Goal: Manage account settings

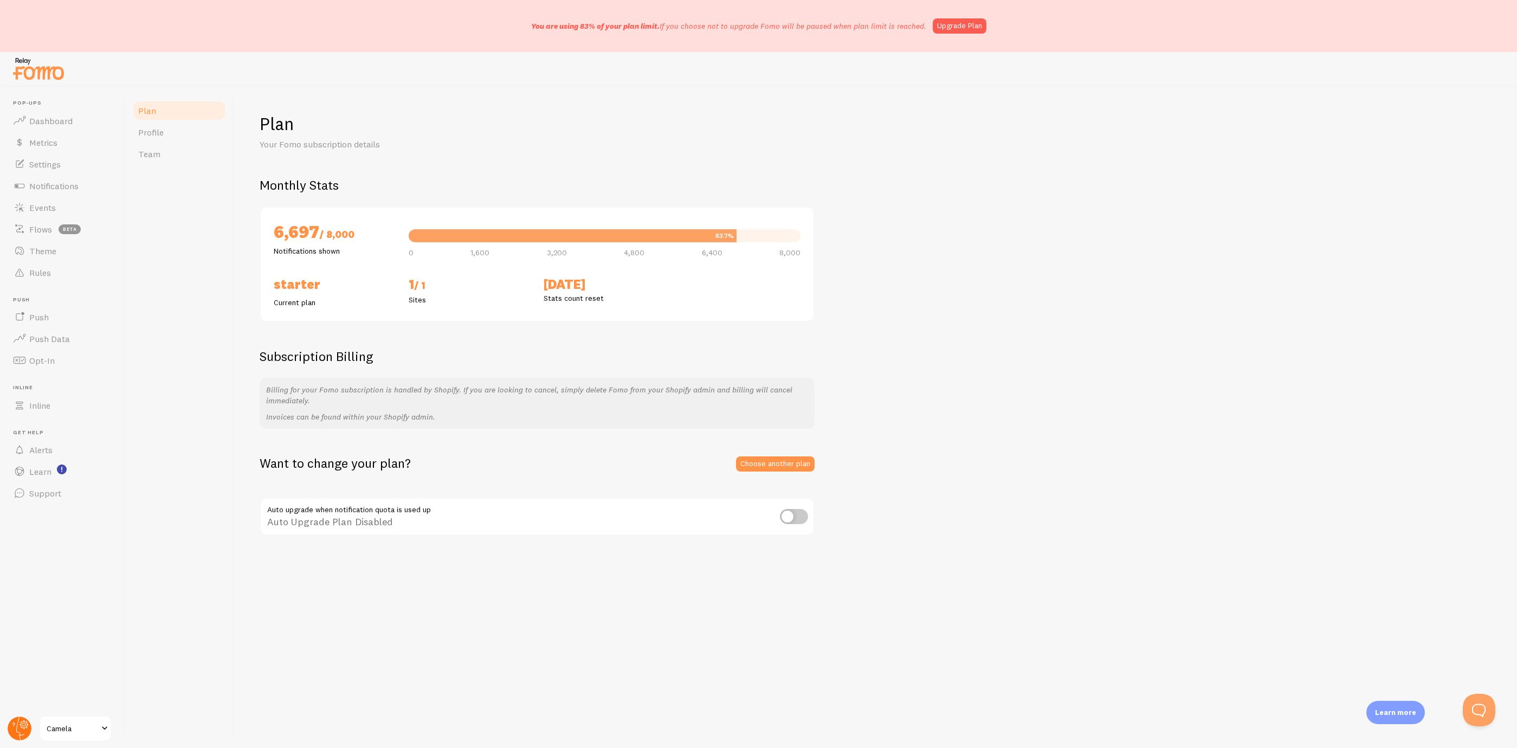
click at [11, 727] on circle at bounding box center [20, 728] width 24 height 24
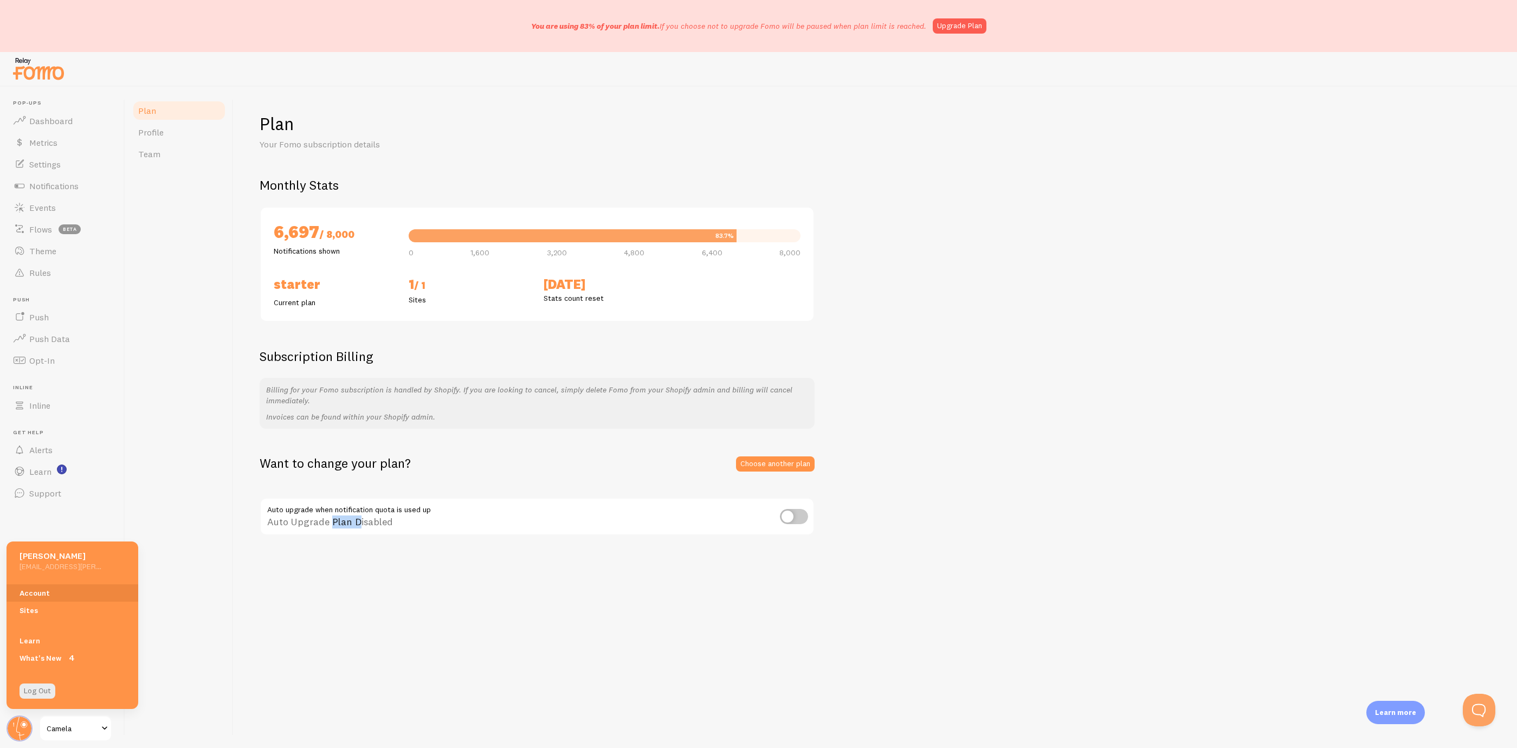
click at [354, 665] on div "Plan Your Fomo subscription details Monthly Stats 6,697 / 8,000 Notifications s…" at bounding box center [875, 417] width 1283 height 661
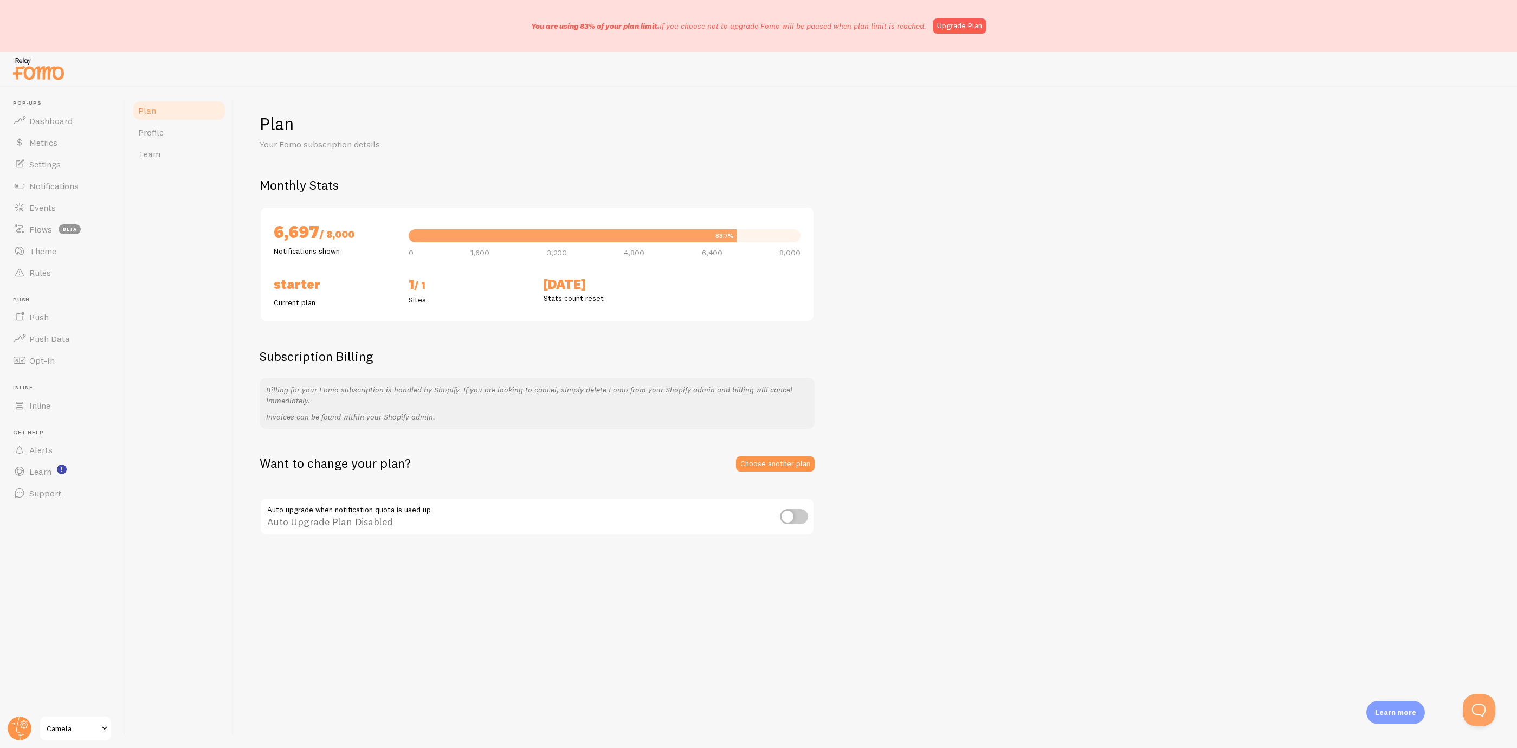
click at [783, 471] on div "Want to change your plan? Choose another plan Auto upgrade when notification qu…" at bounding box center [875, 496] width 1231 height 82
click at [787, 460] on link "Choose another plan" at bounding box center [775, 463] width 79 height 15
click at [160, 127] on span "Profile" at bounding box center [150, 132] width 25 height 11
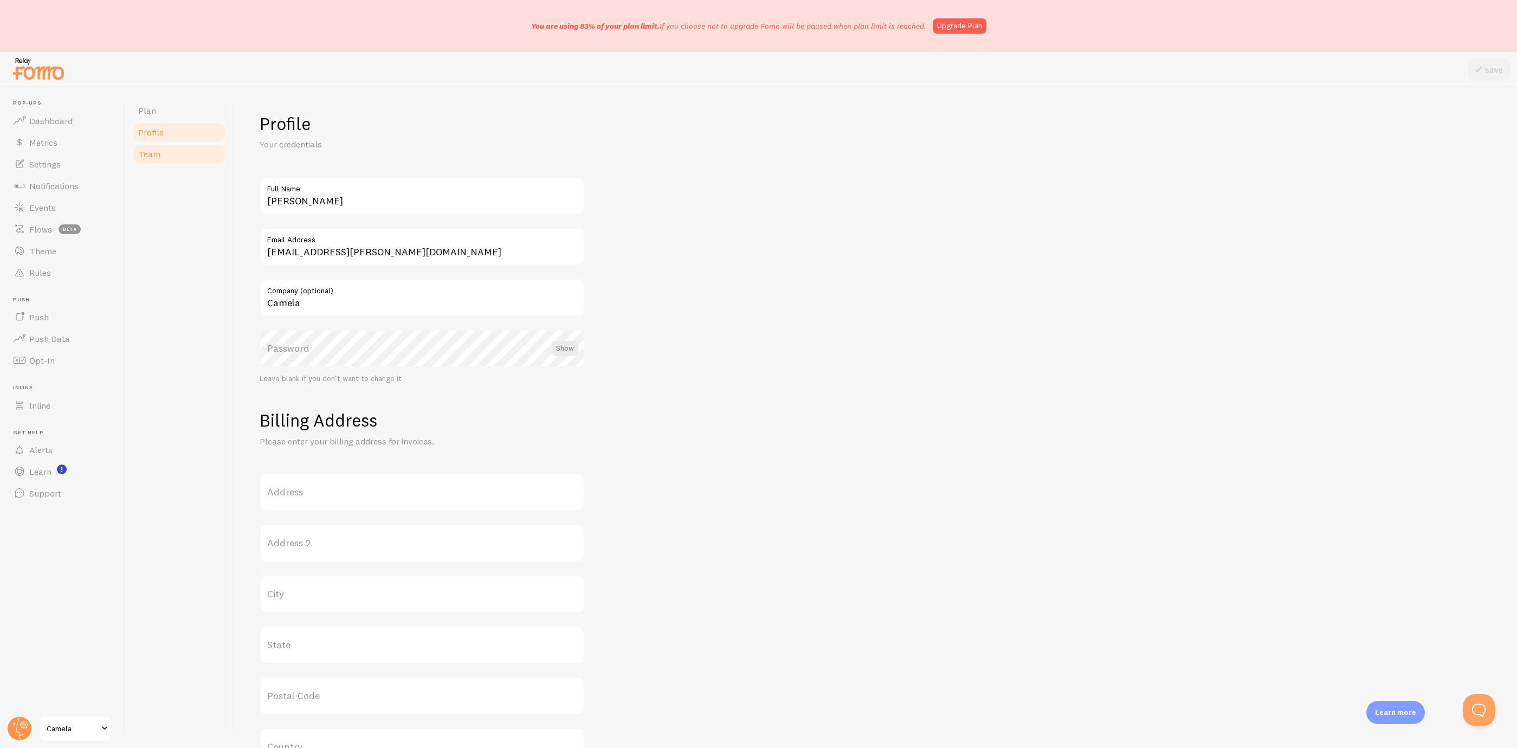
click at [158, 160] on link "Team" at bounding box center [179, 154] width 95 height 22
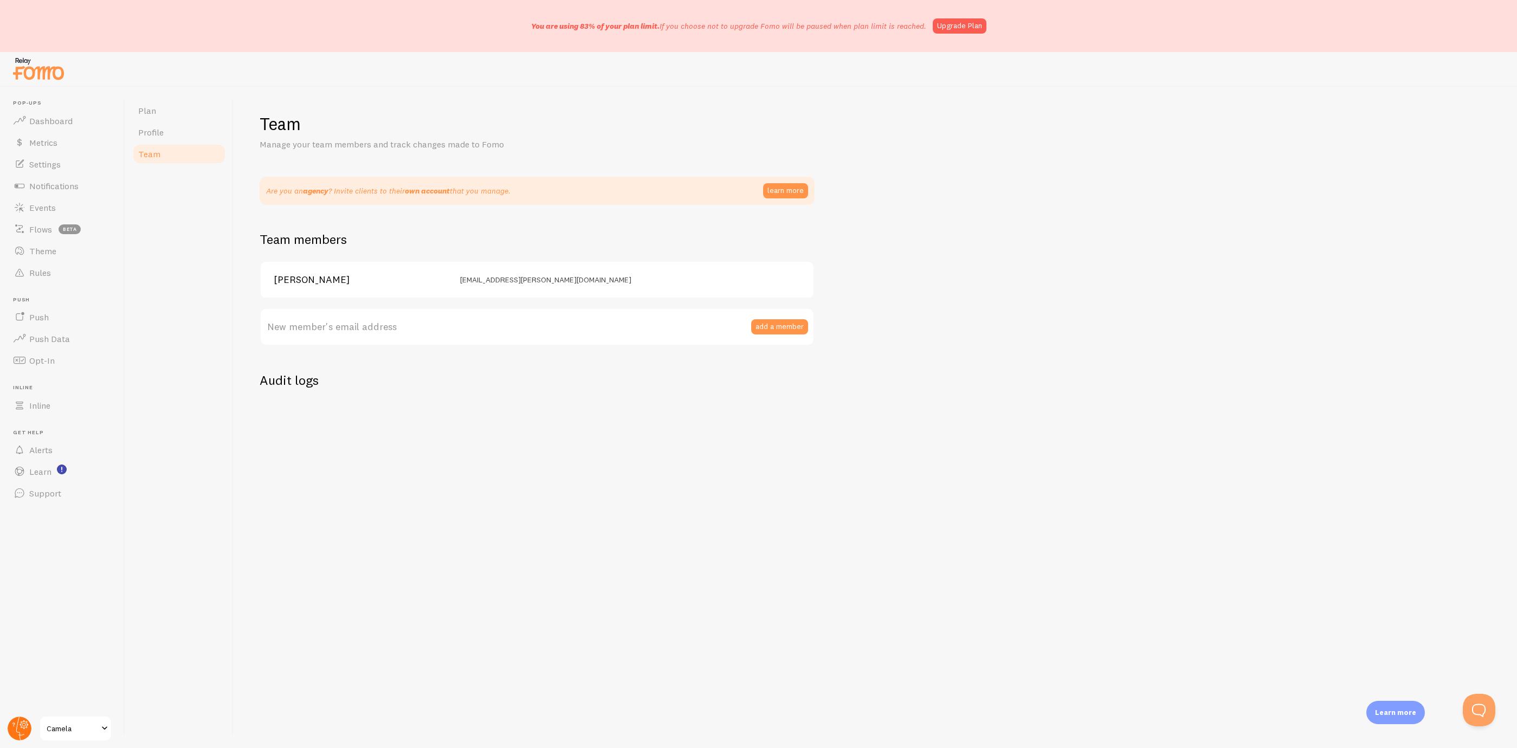
click at [18, 732] on g at bounding box center [20, 728] width 24 height 24
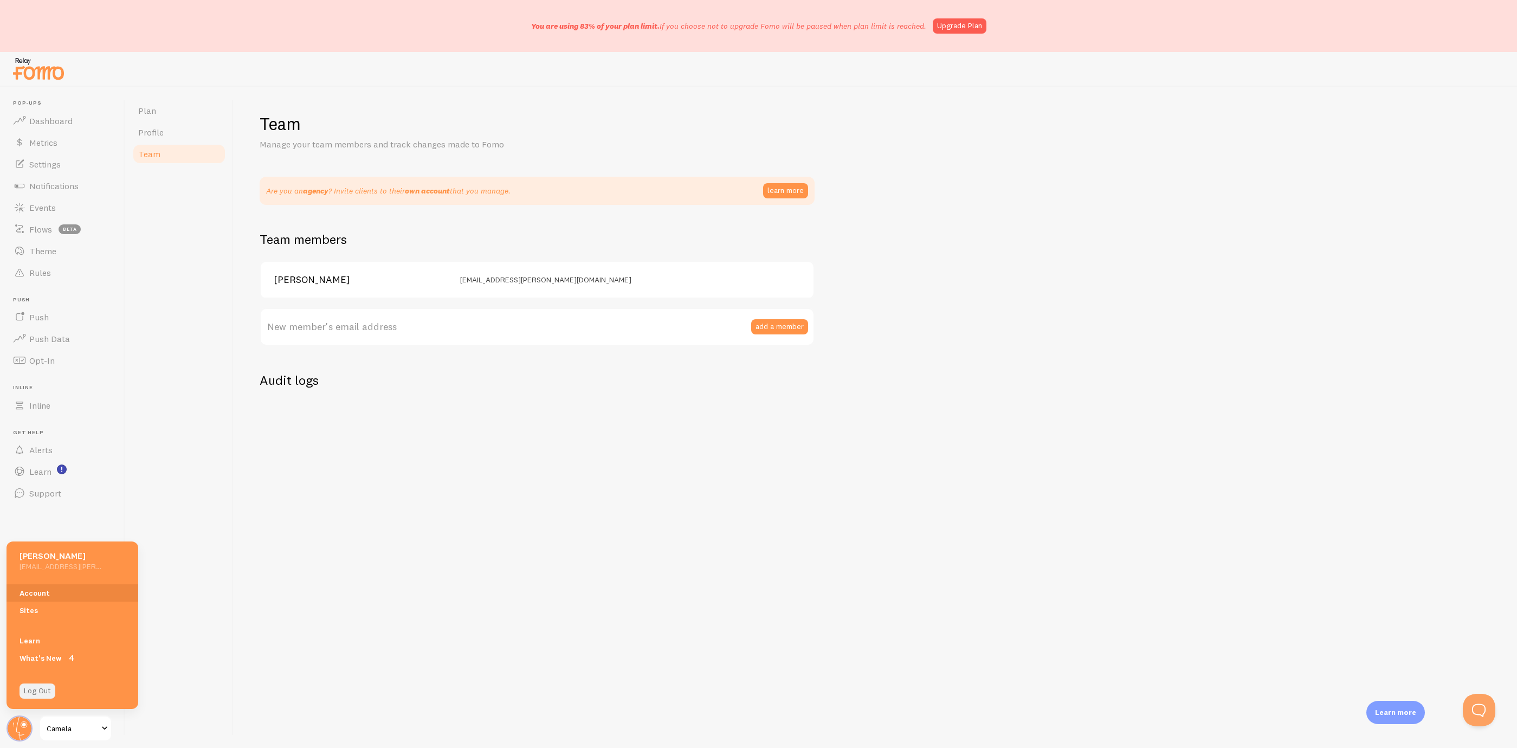
click at [41, 698] on link "Log Out" at bounding box center [38, 690] width 36 height 15
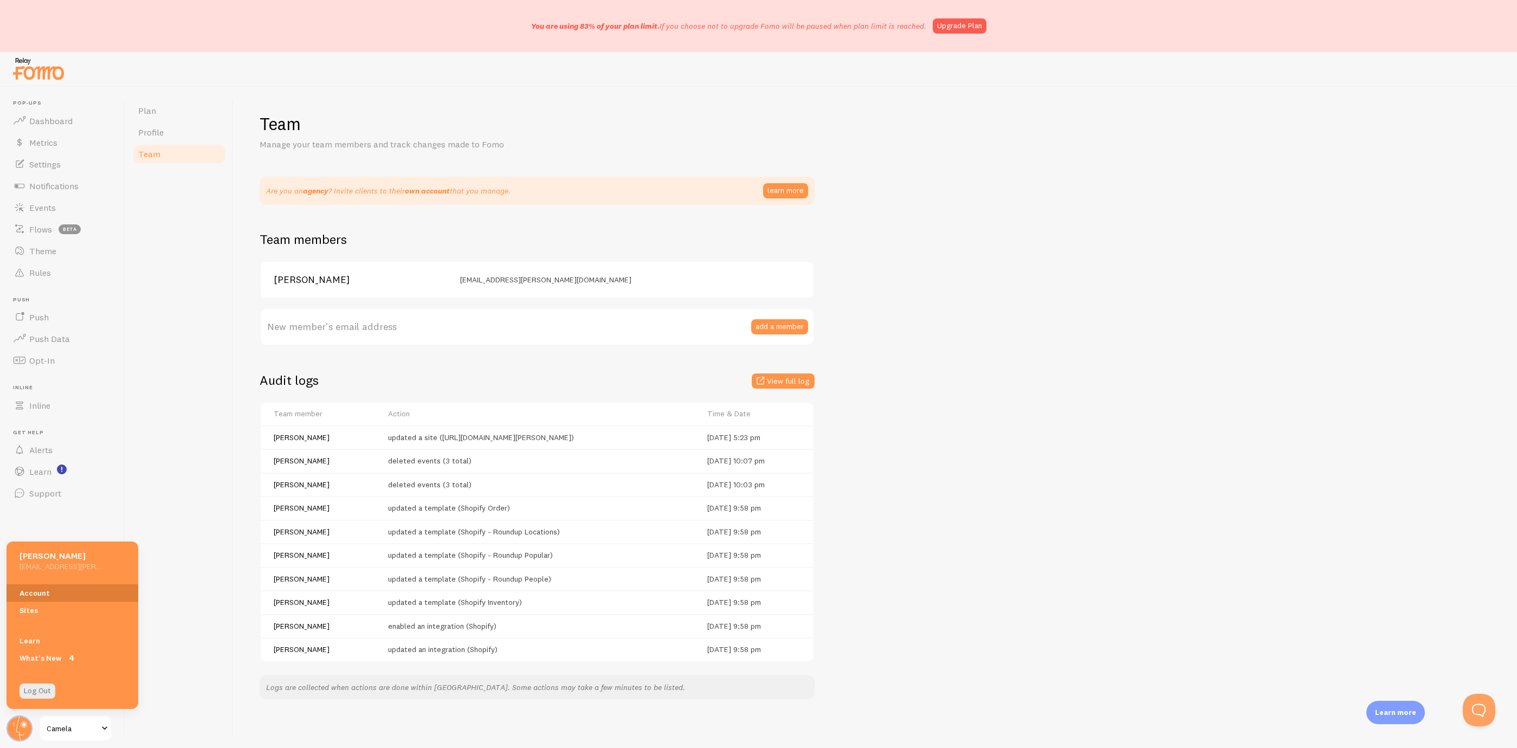
click at [54, 590] on link "Account" at bounding box center [73, 592] width 132 height 17
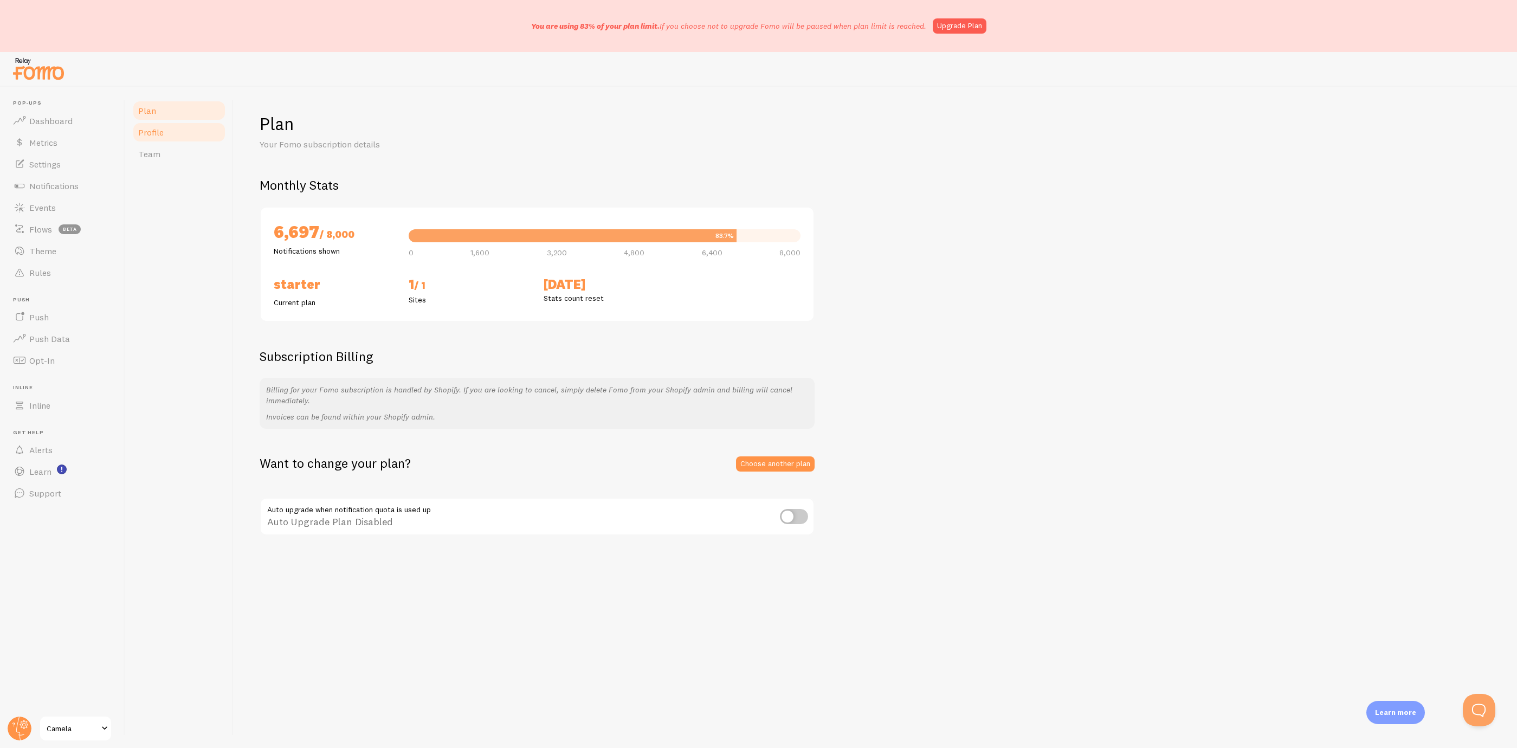
click at [164, 124] on link "Profile" at bounding box center [179, 132] width 95 height 22
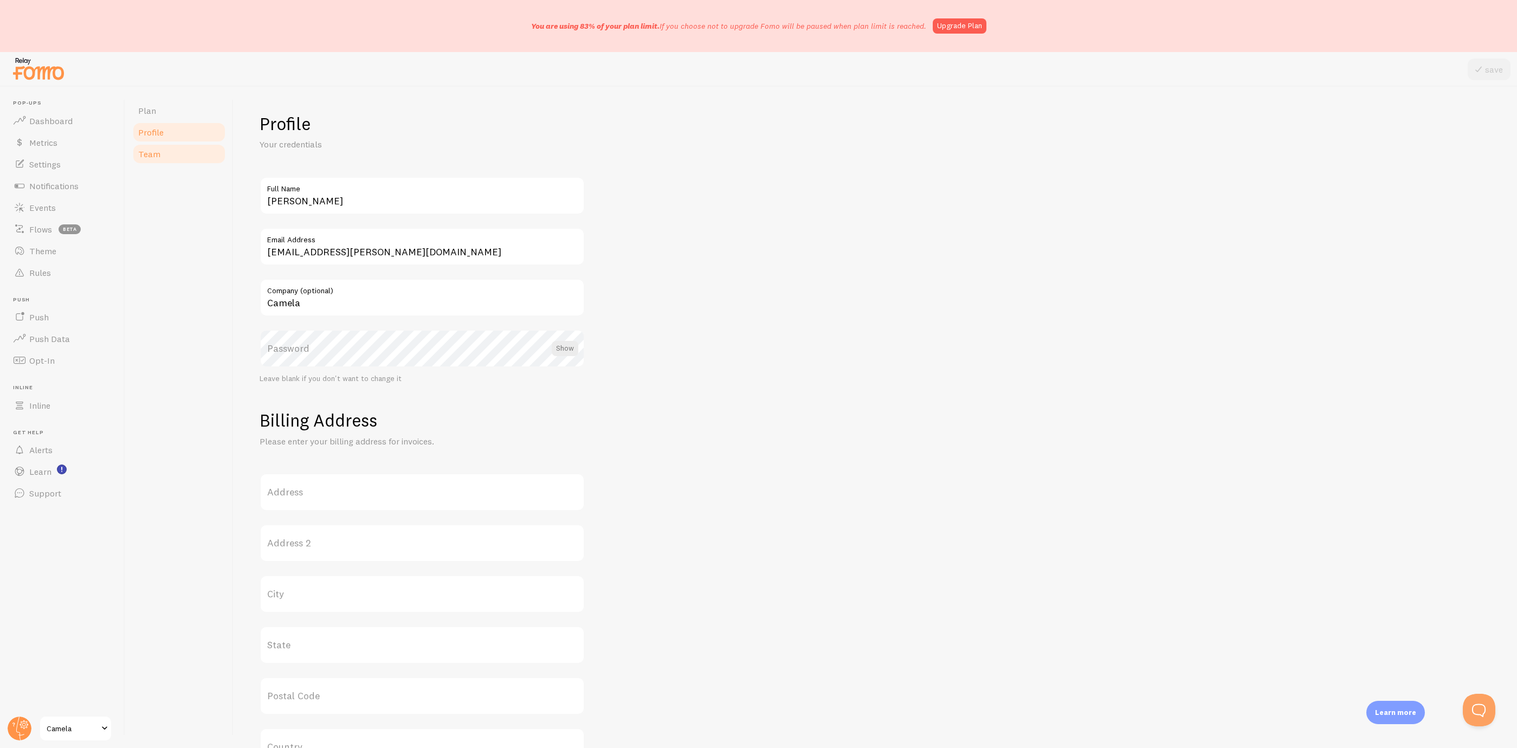
click at [163, 150] on link "Team" at bounding box center [179, 154] width 95 height 22
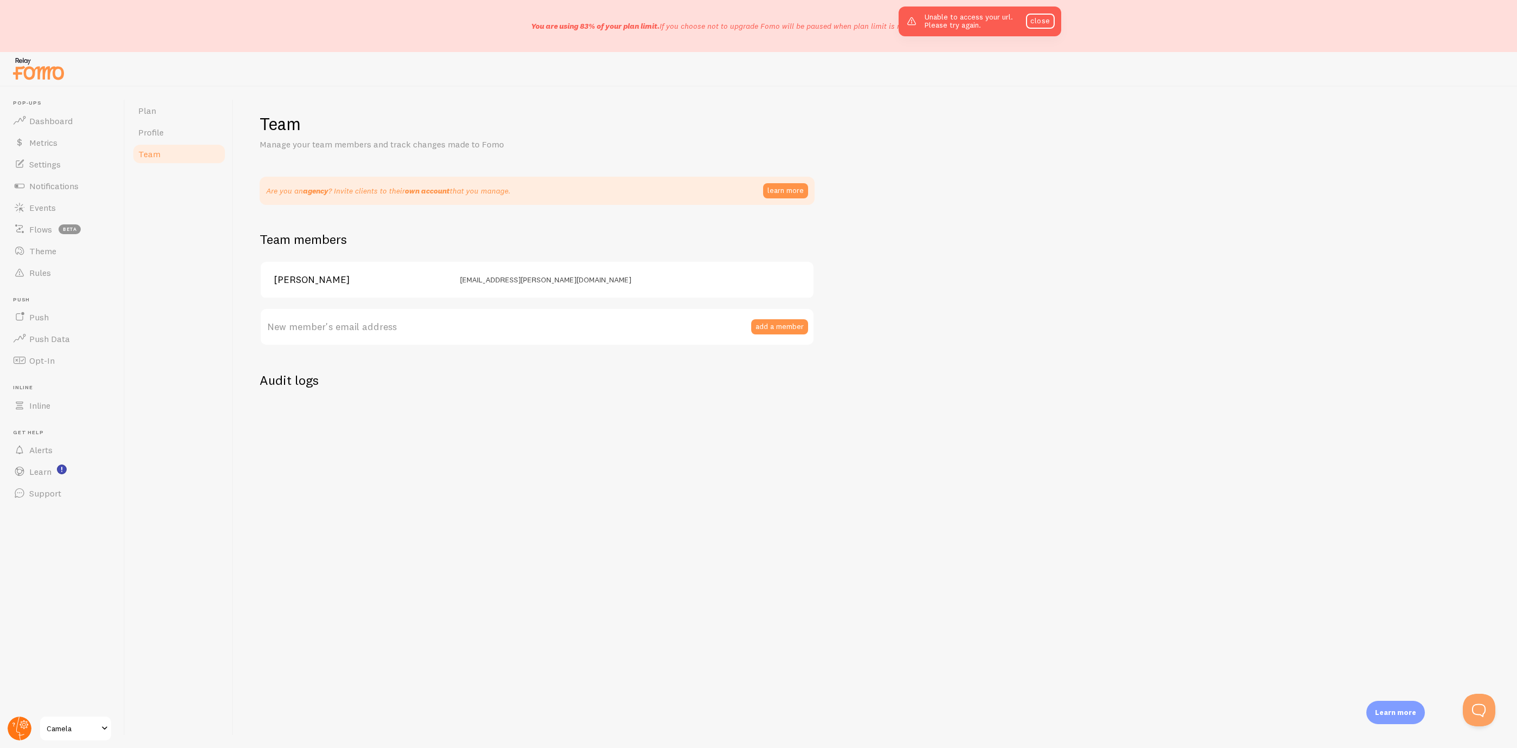
click at [20, 717] on circle at bounding box center [20, 728] width 24 height 24
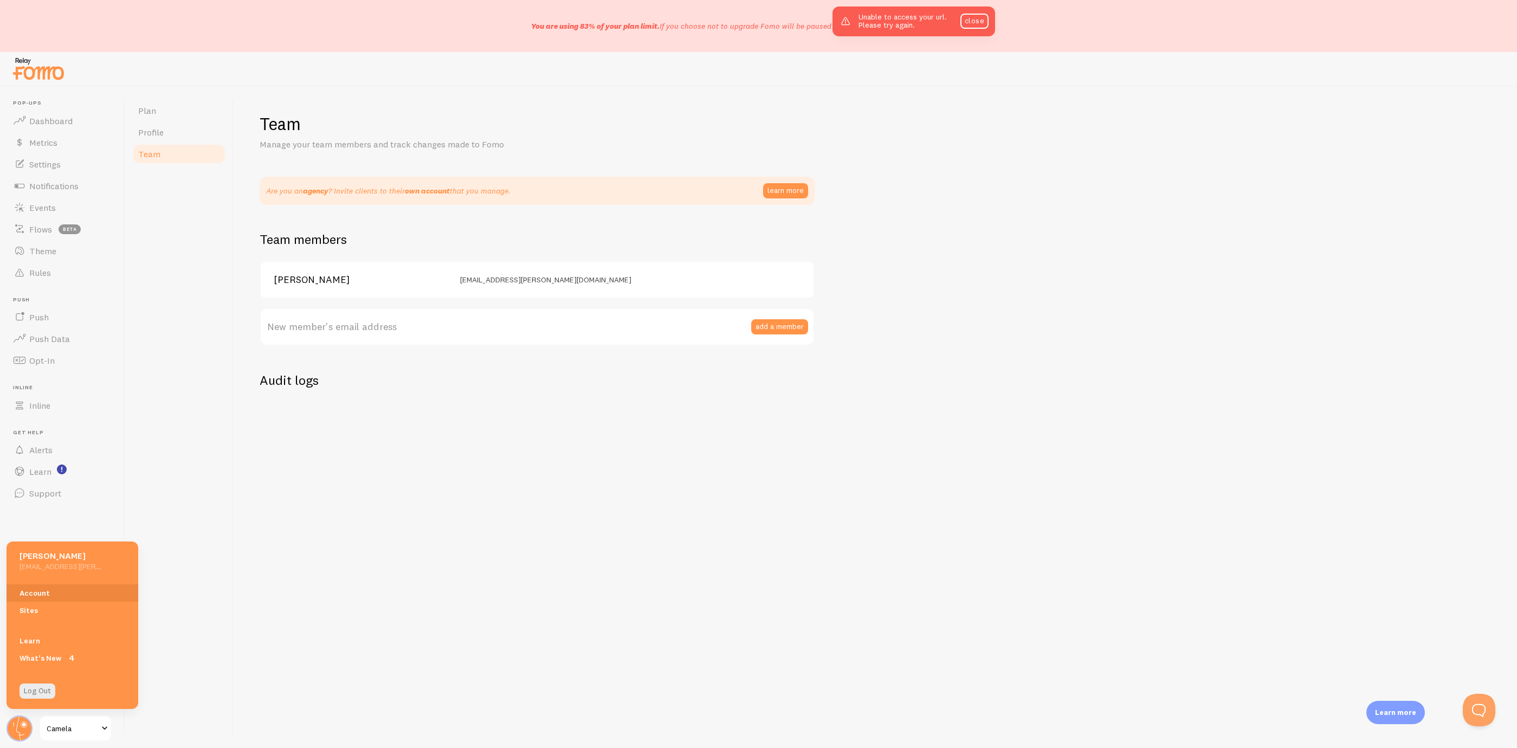
click at [72, 730] on span "Camela" at bounding box center [72, 728] width 51 height 13
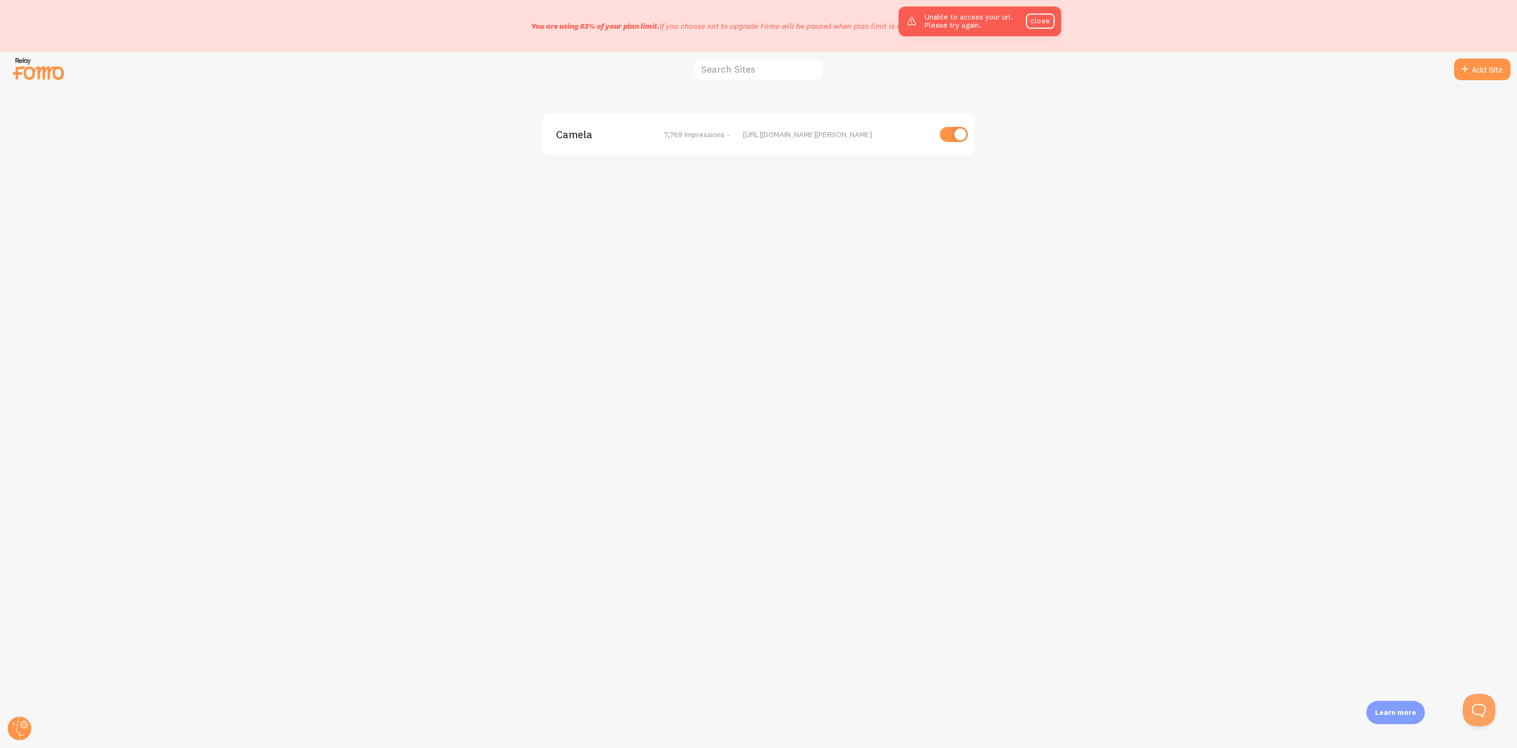
click at [965, 128] on input "checkbox" at bounding box center [953, 134] width 28 height 15
checkbox input "false"
click at [1041, 23] on link "close" at bounding box center [1040, 21] width 28 height 15
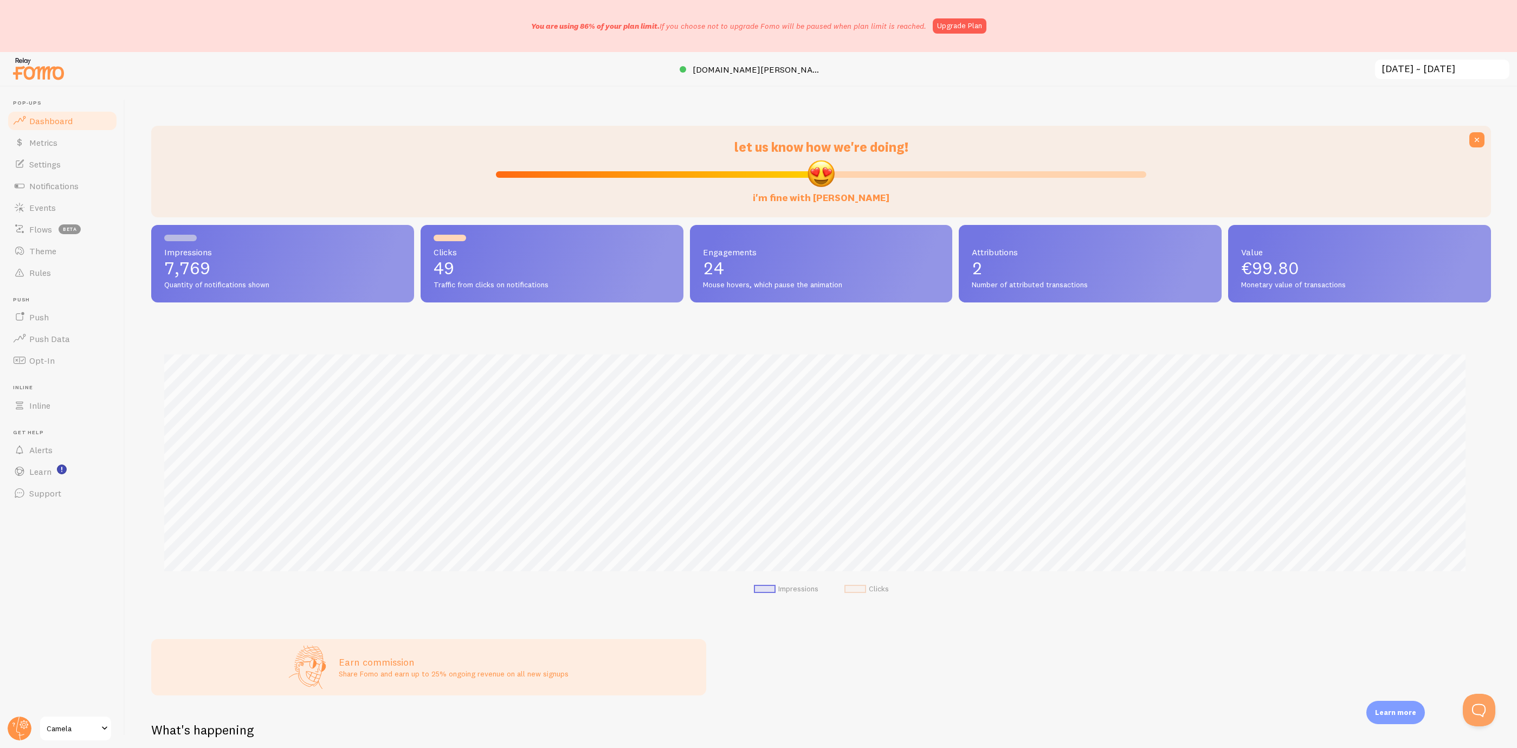
scroll to position [541519, 540476]
click at [485, 118] on div "let us know how we're doing! i'm fine with Fomo Impressions 7,769 Quantity of n…" at bounding box center [820, 417] width 1391 height 661
drag, startPoint x: 808, startPoint y: 171, endPoint x: 1428, endPoint y: 257, distance: 625.8
type input "100"
click at [1146, 181] on input "my favorite F-word" at bounding box center [821, 174] width 650 height 13
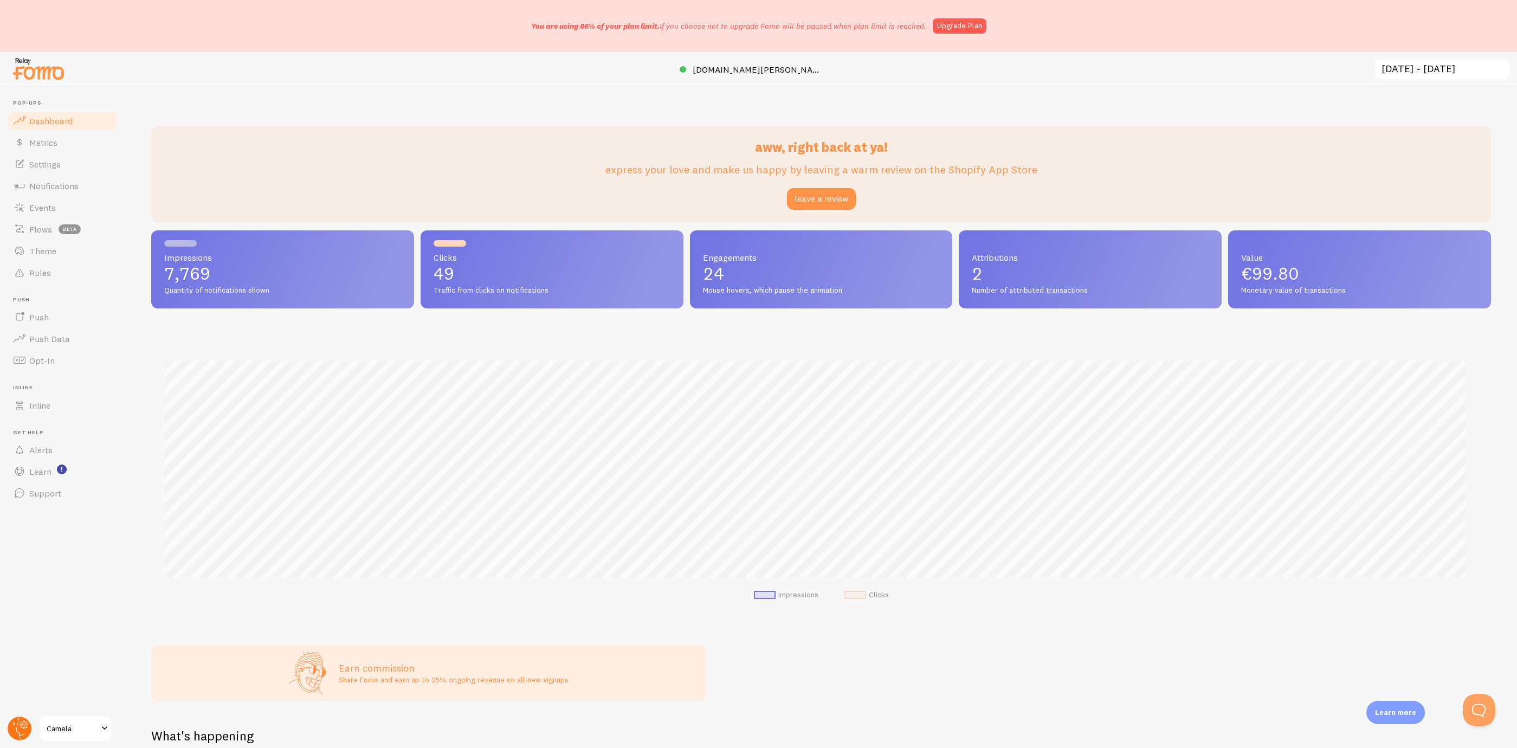
click at [26, 724] on circle at bounding box center [20, 728] width 24 height 24
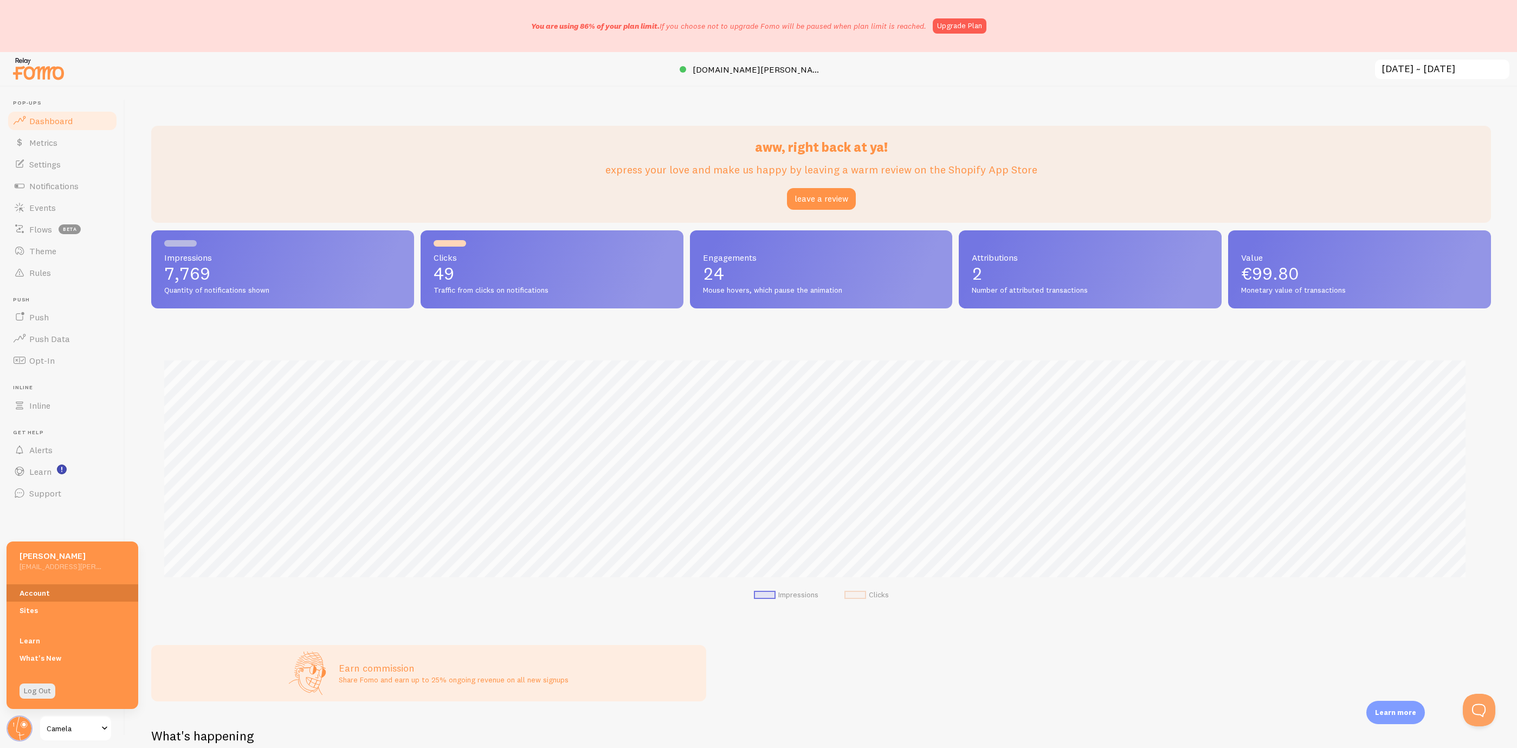
click at [75, 591] on link "Account" at bounding box center [73, 592] width 132 height 17
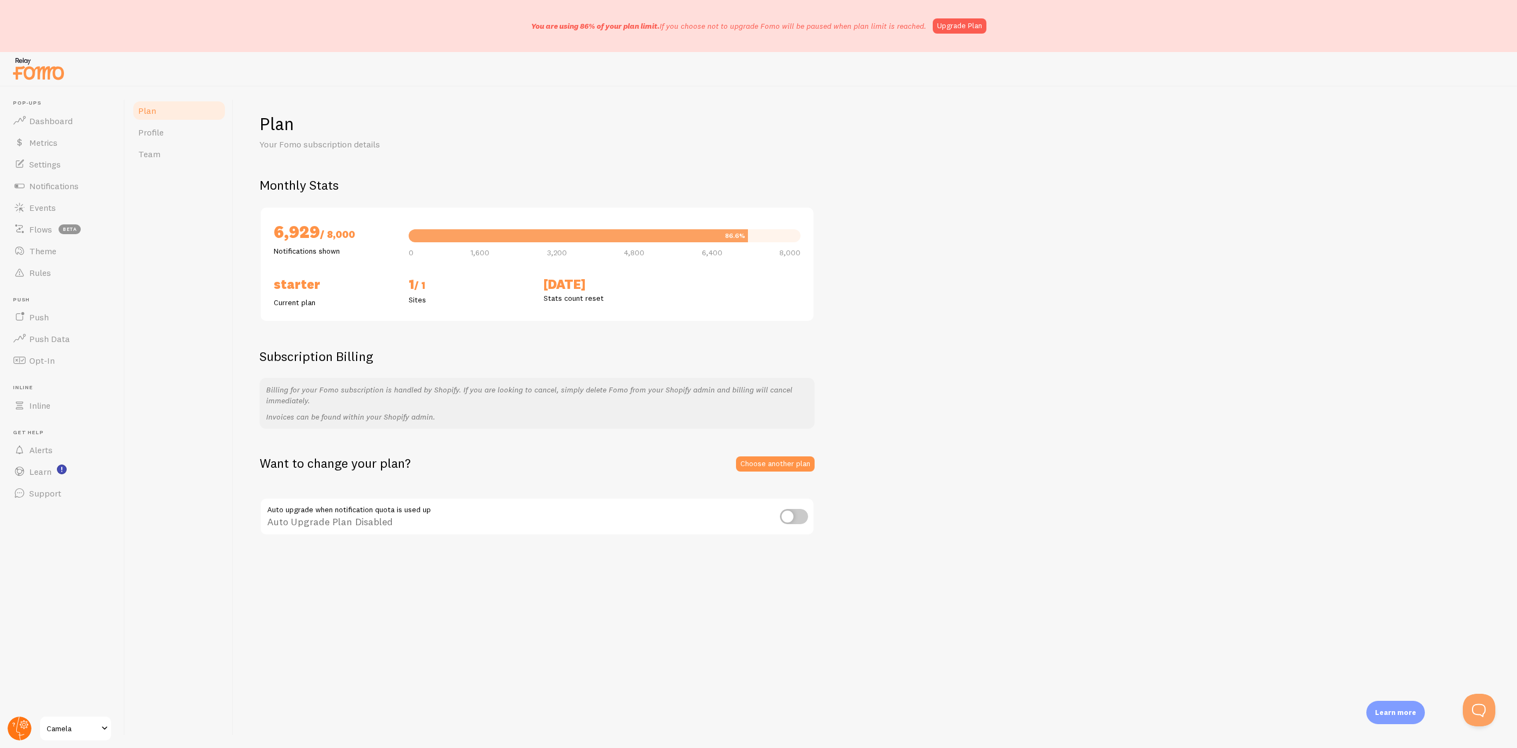
click at [23, 727] on g at bounding box center [20, 728] width 24 height 24
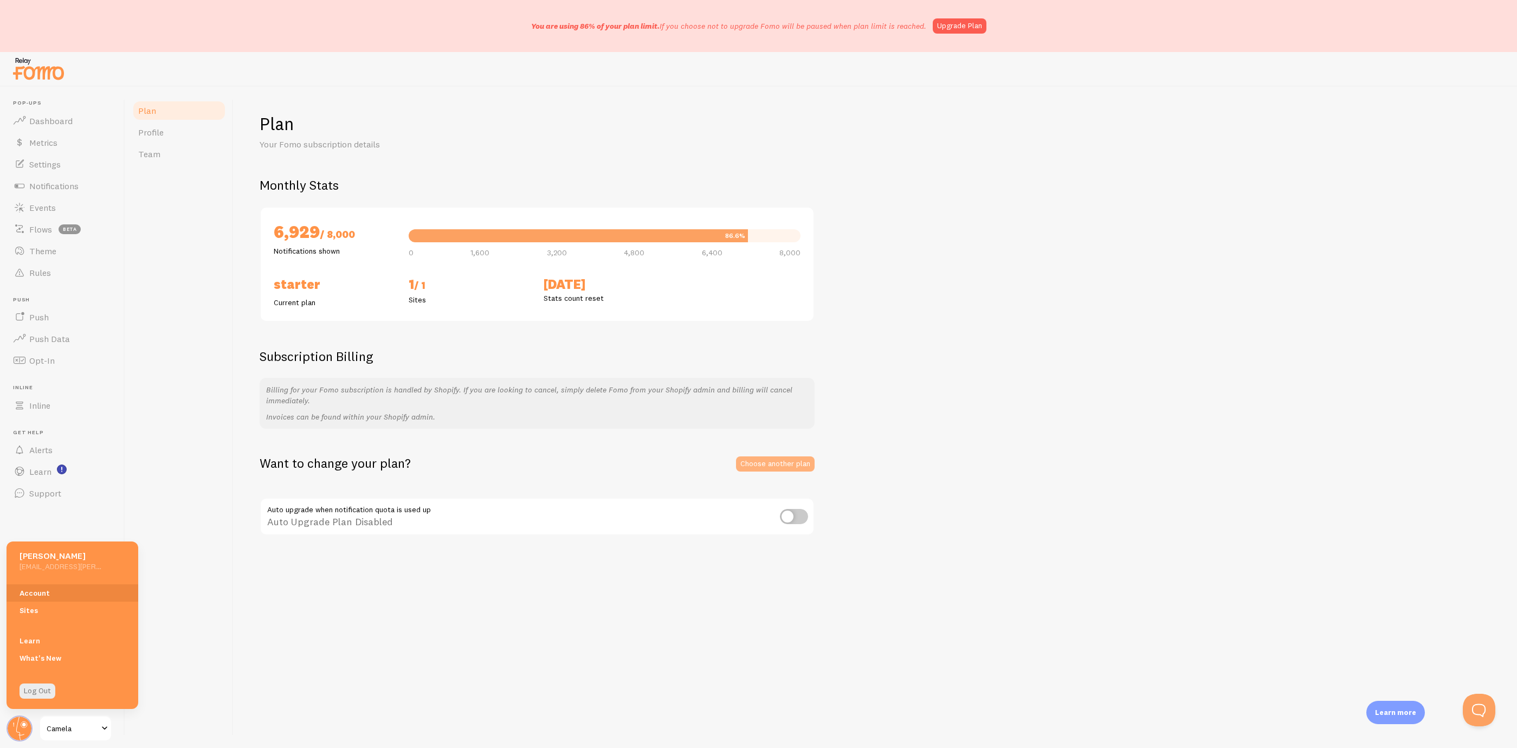
click at [747, 466] on link "Choose another plan" at bounding box center [775, 463] width 79 height 15
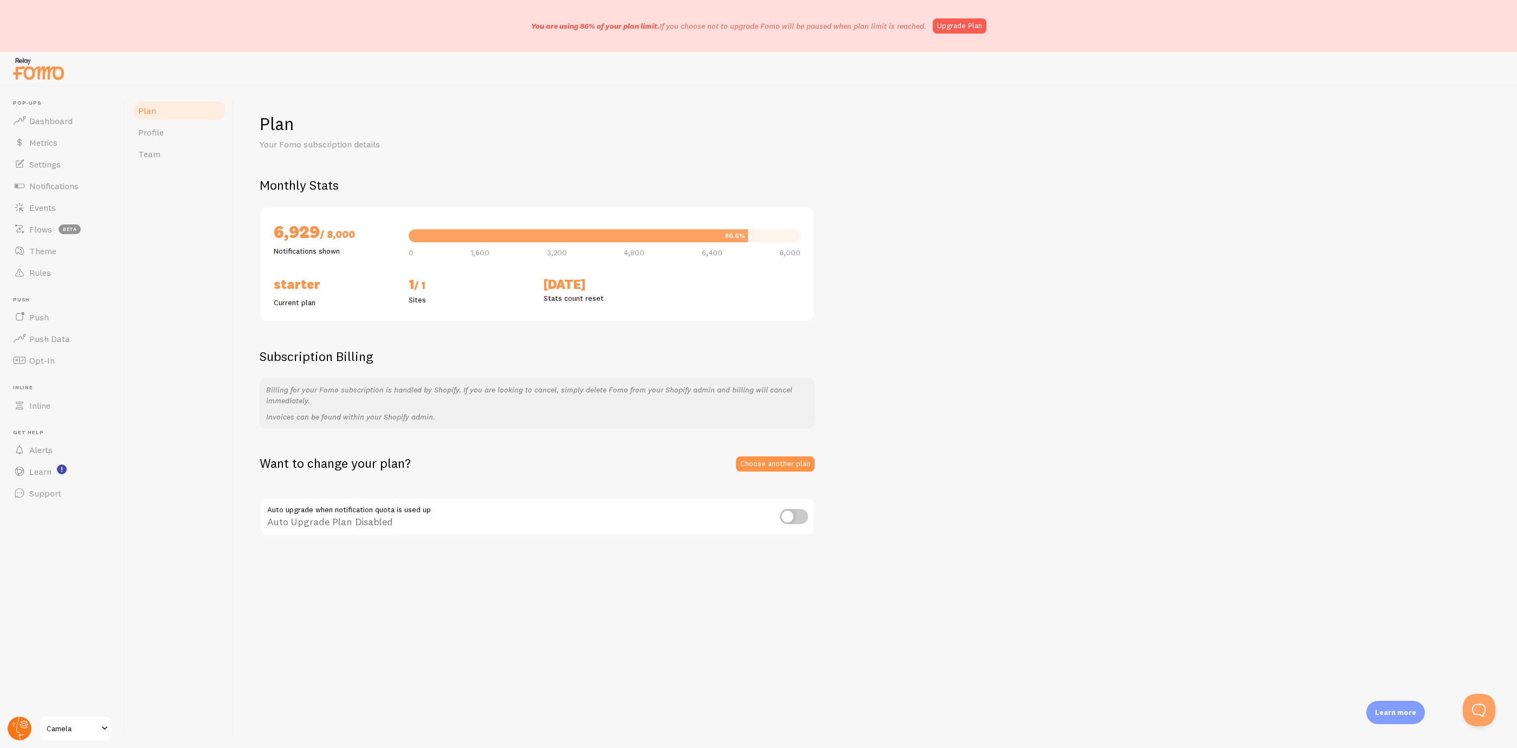
click at [29, 724] on circle at bounding box center [20, 728] width 24 height 24
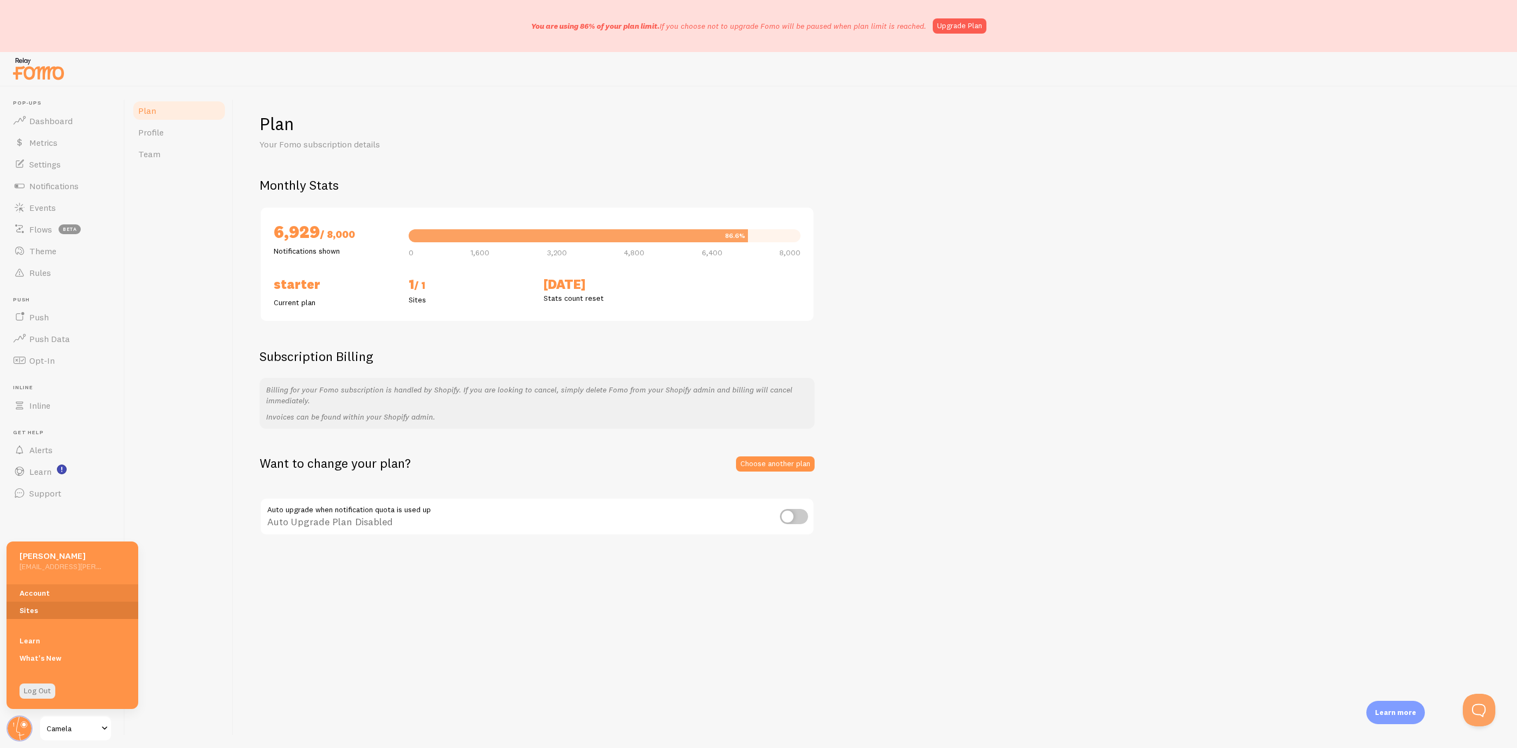
click at [37, 605] on link "Sites" at bounding box center [73, 609] width 132 height 17
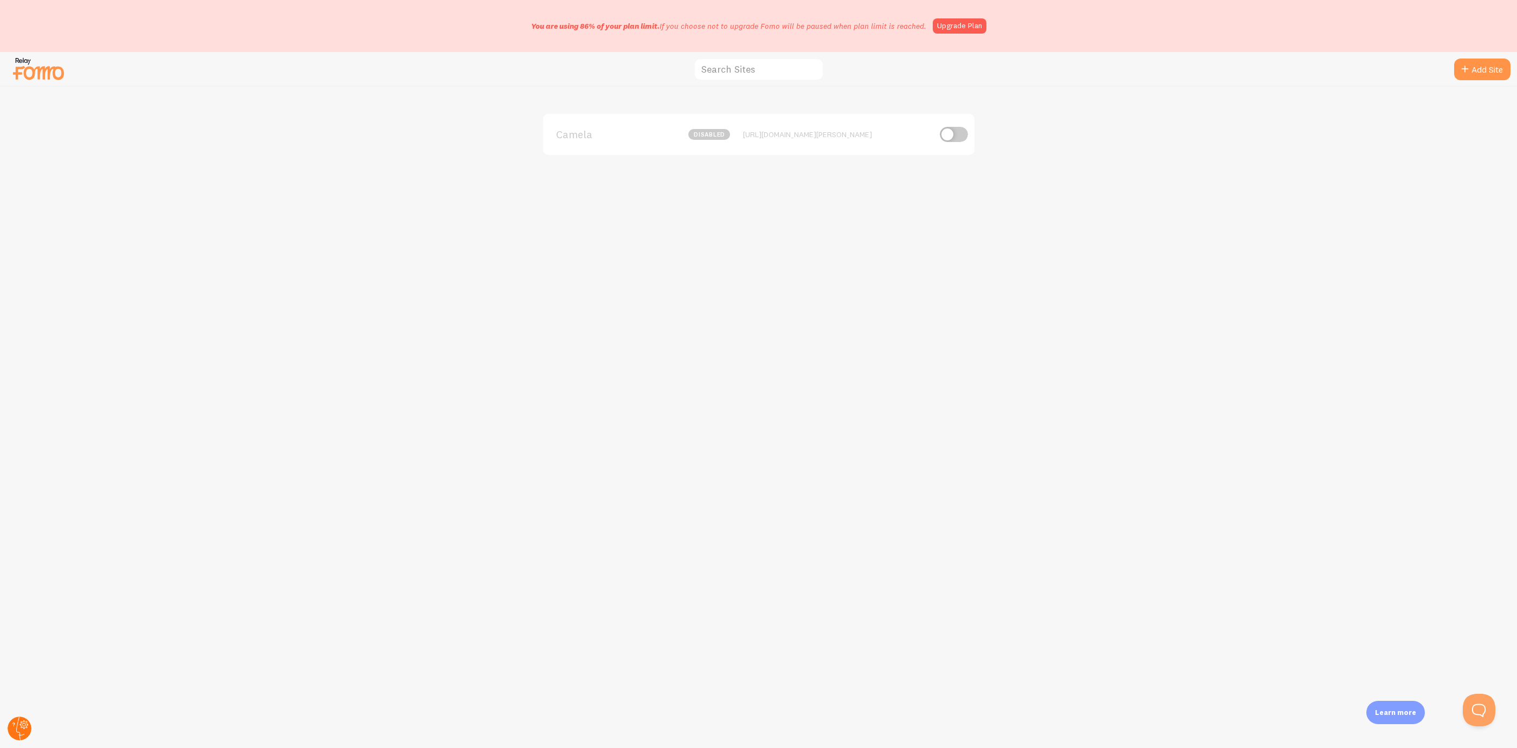
drag, startPoint x: 1, startPoint y: 743, endPoint x: 15, endPoint y: 727, distance: 21.9
click at [3, 740] on div "Camela disabled https://www.camela.fr" at bounding box center [759, 417] width 1516 height 661
click at [16, 727] on circle at bounding box center [20, 728] width 24 height 24
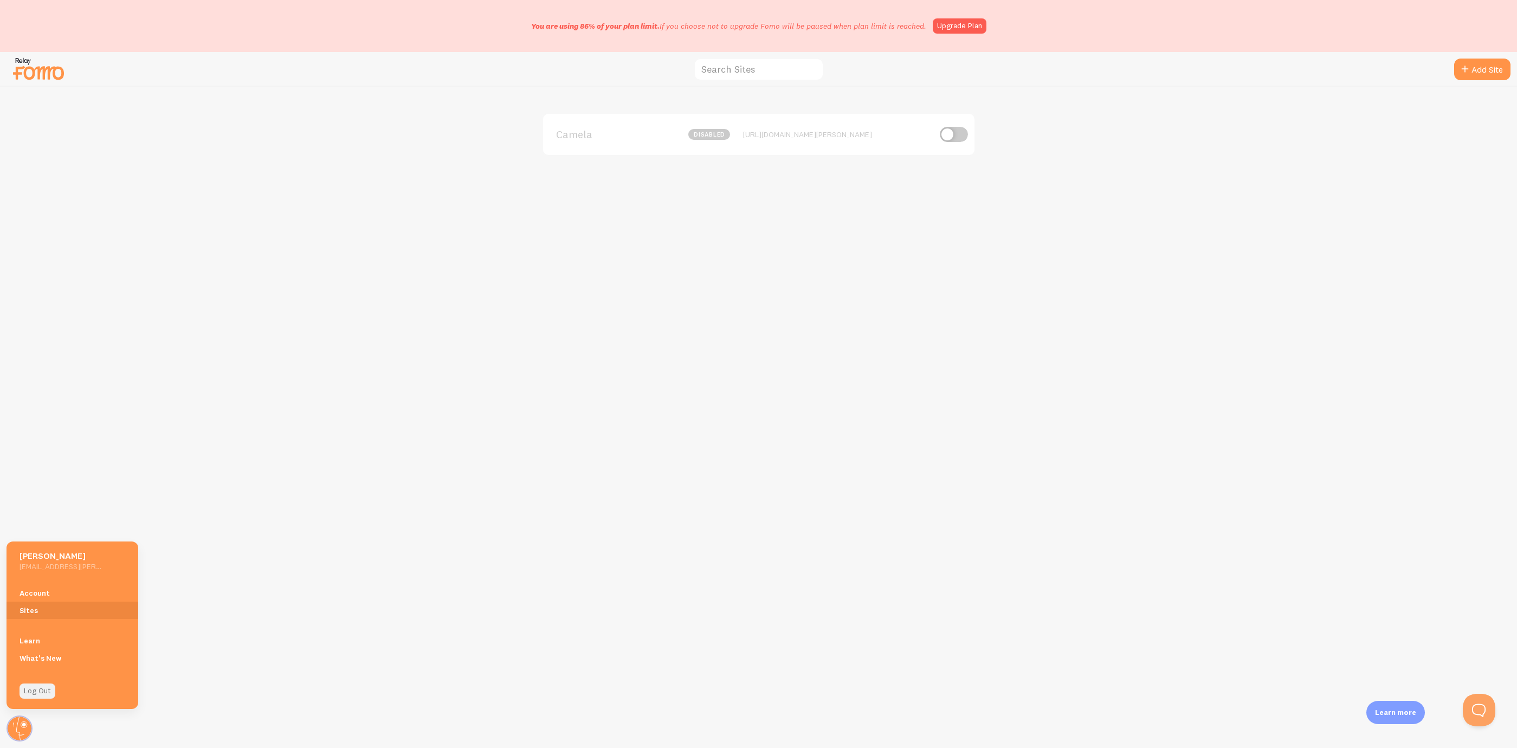
click at [50, 683] on link "Log Out" at bounding box center [38, 690] width 36 height 15
